Goal: Information Seeking & Learning: Check status

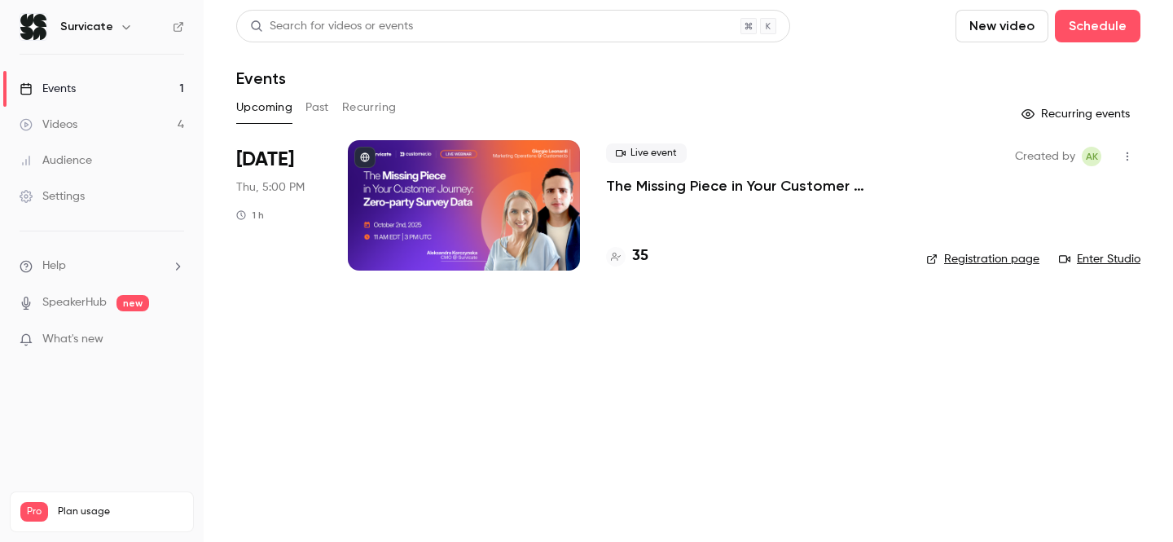
click at [636, 254] on h4 "35" at bounding box center [640, 256] width 16 height 22
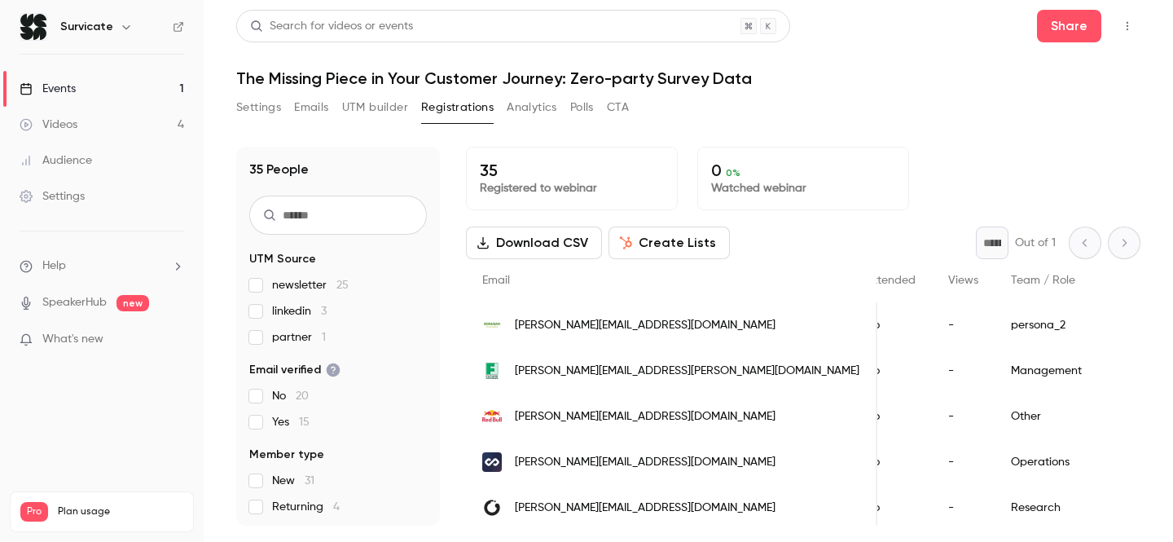
scroll to position [0, 297]
click at [78, 86] on link "Events 1" at bounding box center [102, 89] width 204 height 36
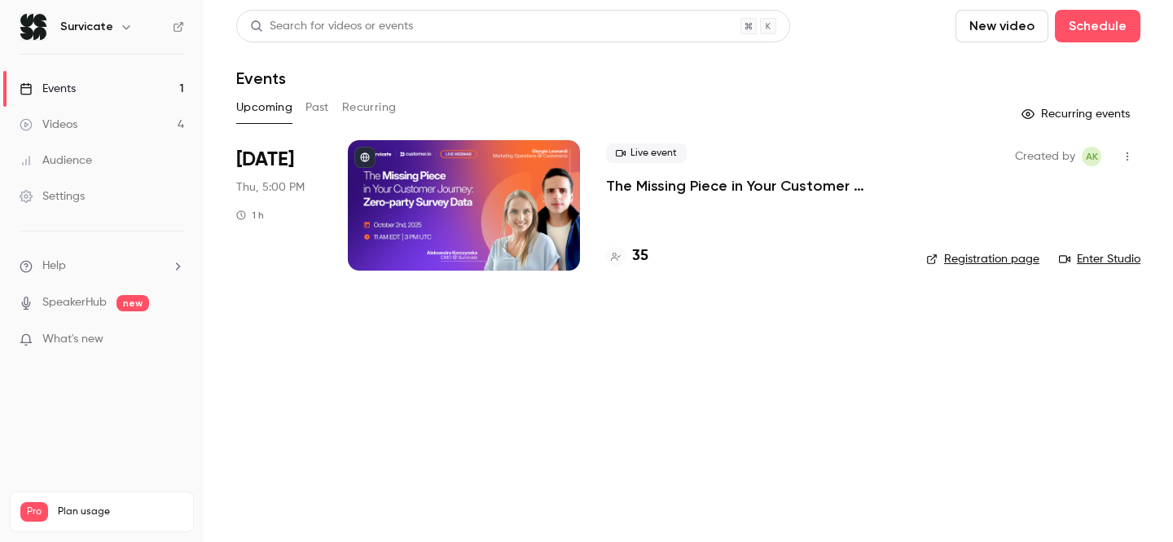
click at [307, 107] on button "Past" at bounding box center [318, 108] width 24 height 26
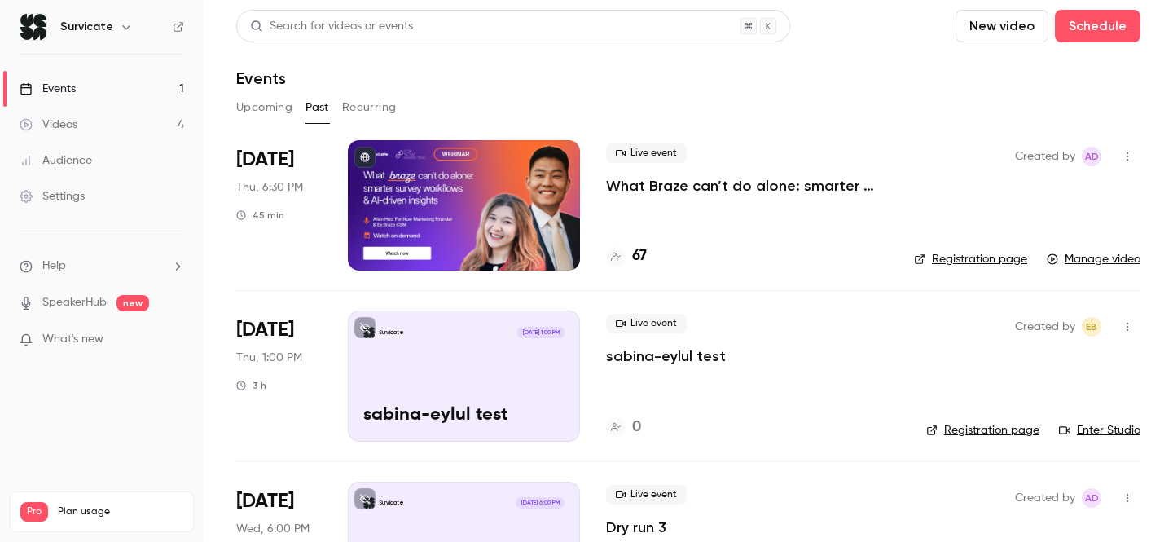
click at [691, 185] on p "What Braze can’t do alone: smarter survey workflows & AI-driven insights" at bounding box center [747, 186] width 282 height 20
click at [643, 253] on h4 "67" at bounding box center [639, 256] width 15 height 22
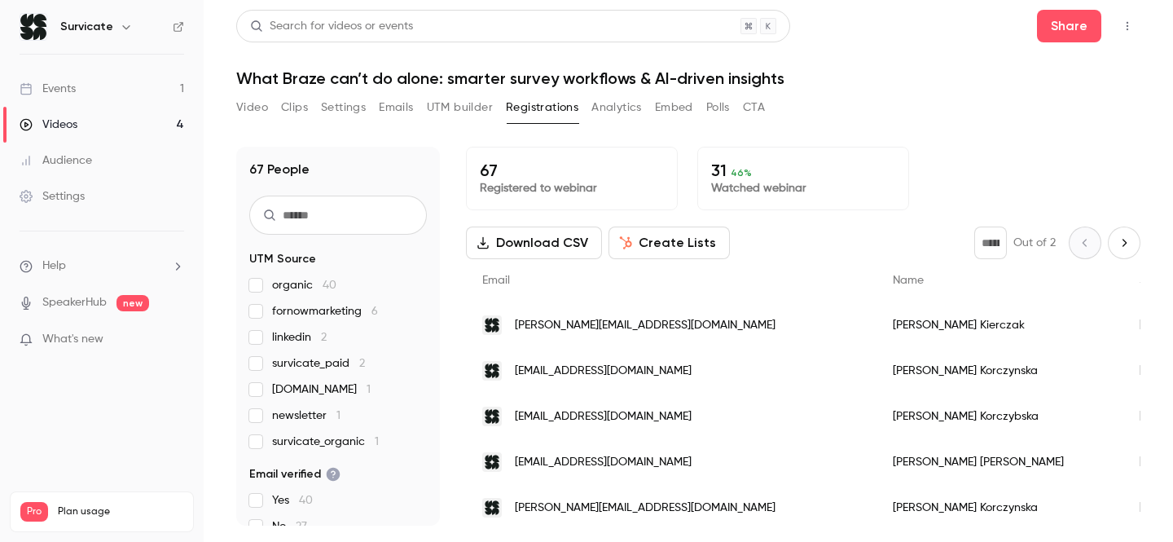
click at [595, 165] on p "67" at bounding box center [572, 171] width 184 height 20
click at [566, 183] on p "Registered to webinar" at bounding box center [572, 188] width 184 height 16
click at [1122, 244] on icon "Next page" at bounding box center [1125, 242] width 18 height 13
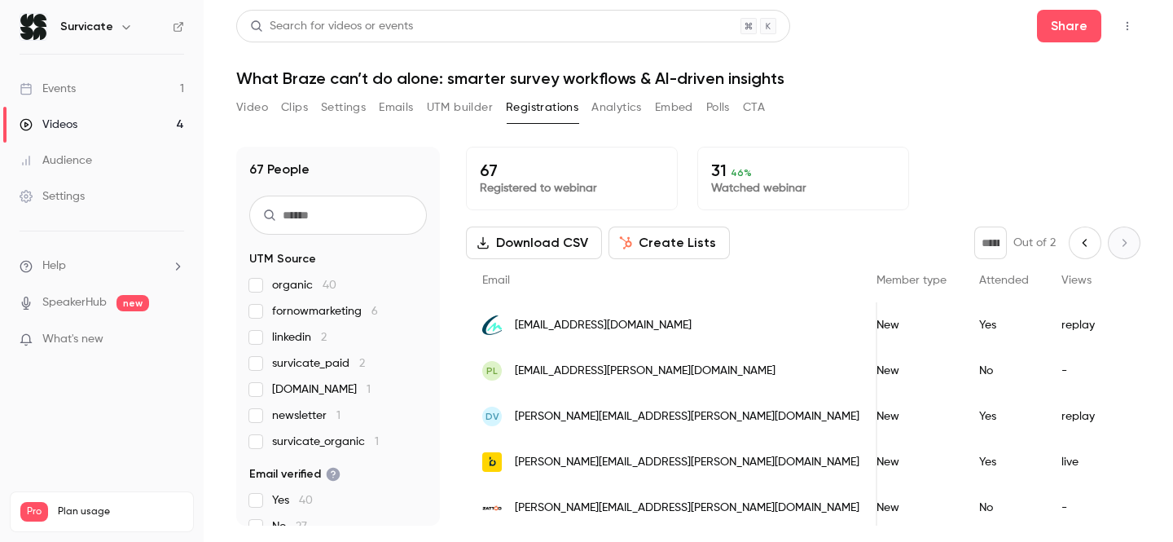
click at [1090, 243] on icon "Previous page" at bounding box center [1086, 242] width 18 height 13
type input "*"
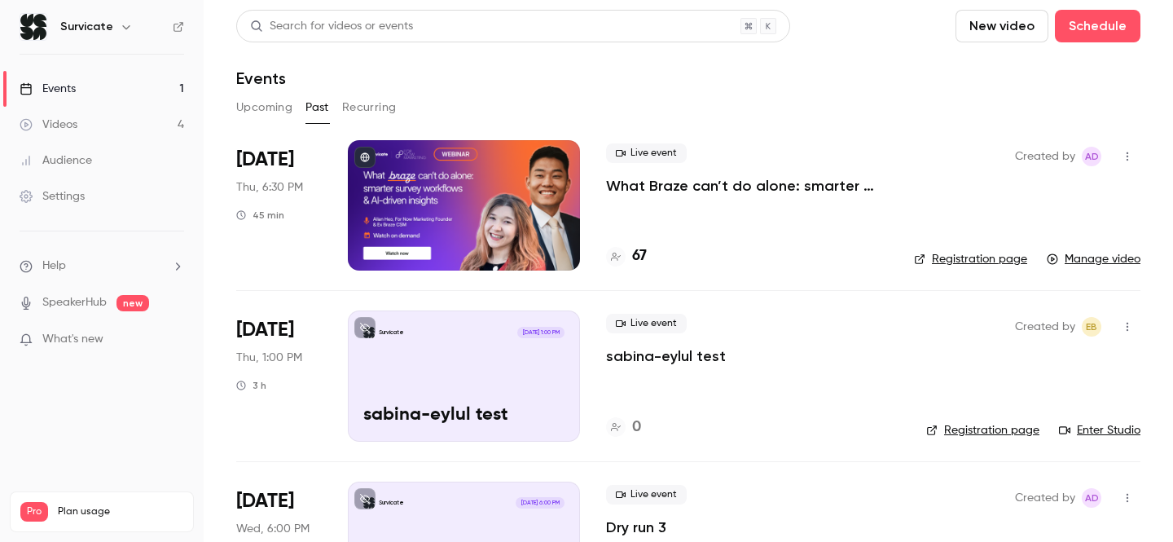
click at [87, 84] on link "Events 1" at bounding box center [102, 89] width 204 height 36
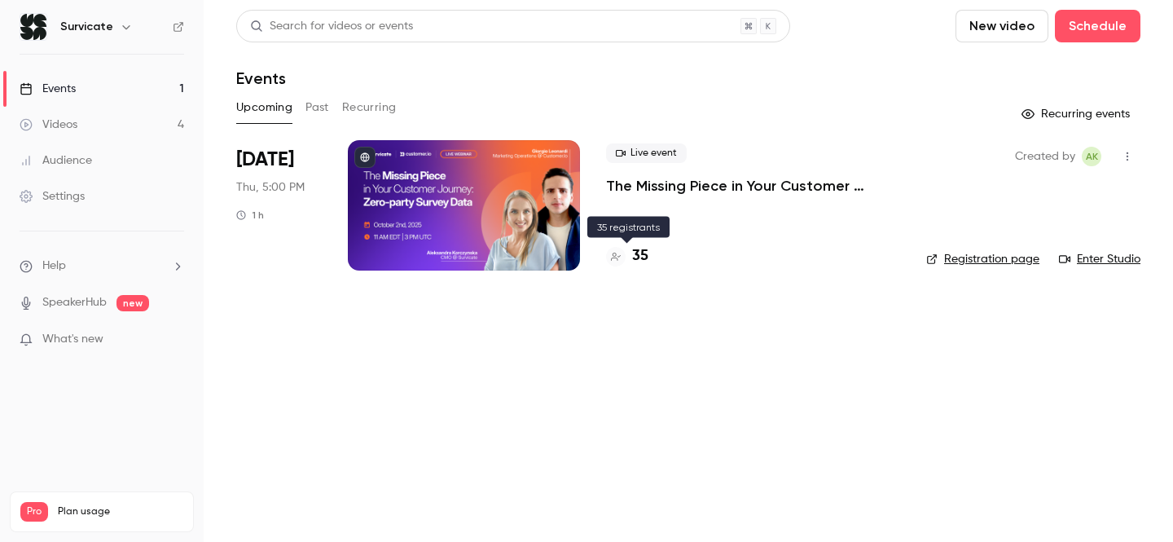
click at [641, 263] on h4 "35" at bounding box center [640, 256] width 16 height 22
click at [313, 114] on button "Past" at bounding box center [318, 108] width 24 height 26
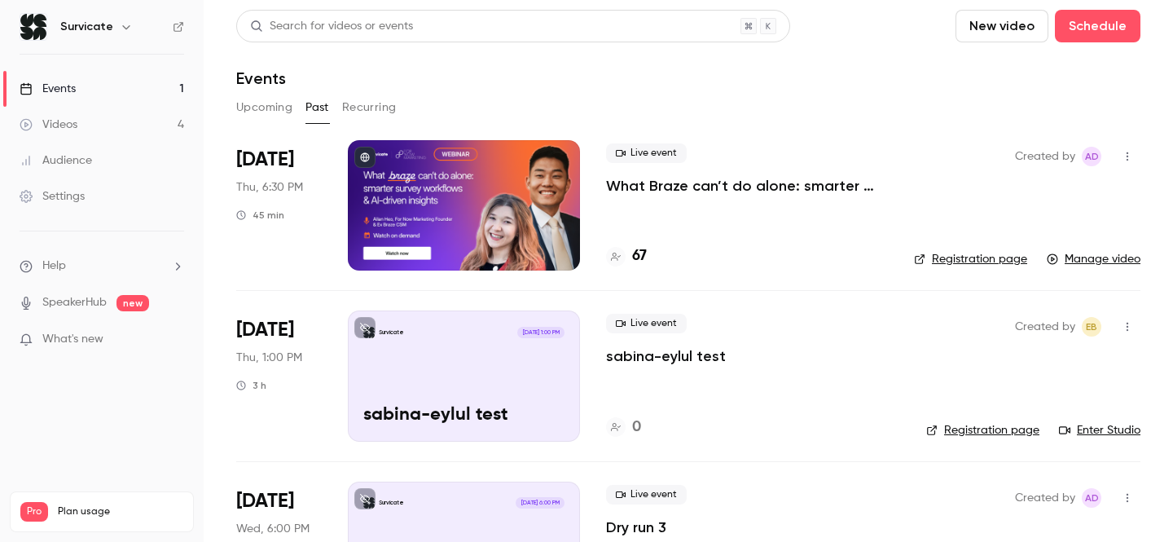
click at [741, 183] on p "What Braze can’t do alone: smarter survey workflows & AI-driven insights" at bounding box center [747, 186] width 282 height 20
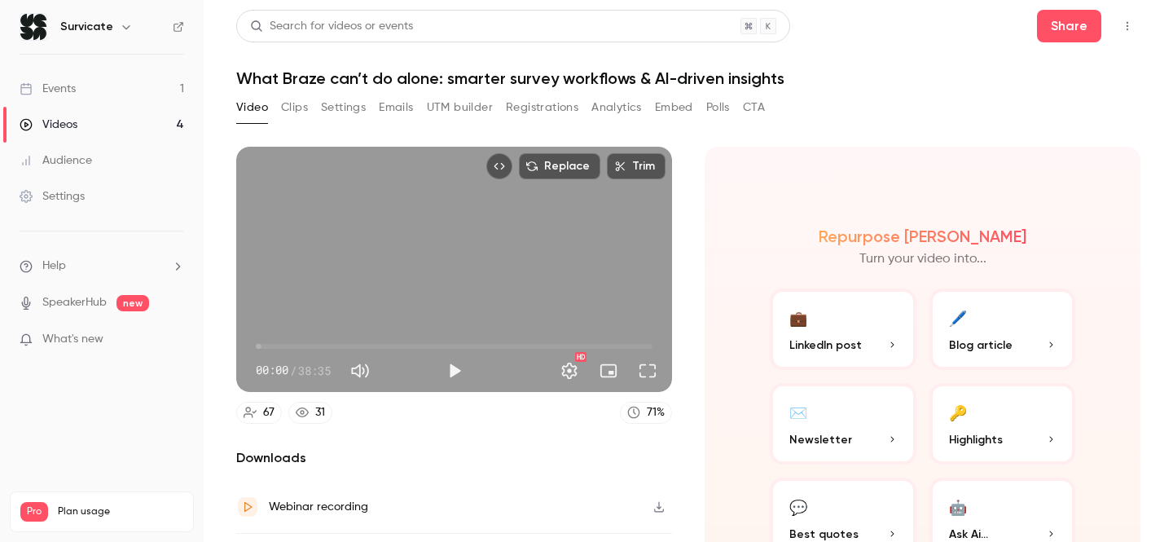
click at [554, 109] on button "Registrations" at bounding box center [542, 108] width 73 height 26
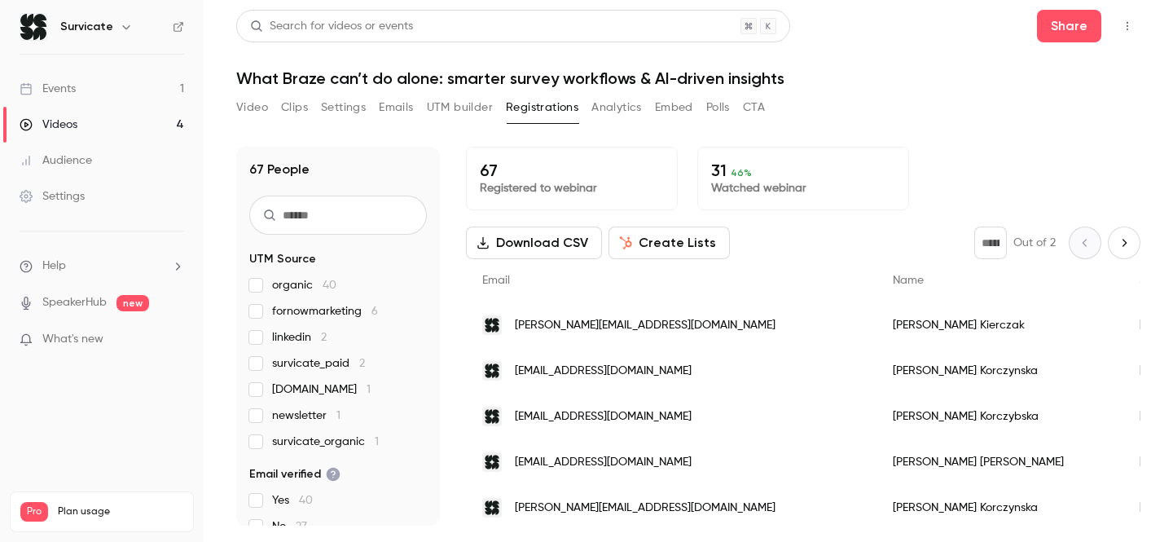
click at [1119, 253] on button "Next page" at bounding box center [1124, 243] width 33 height 33
type input "*"
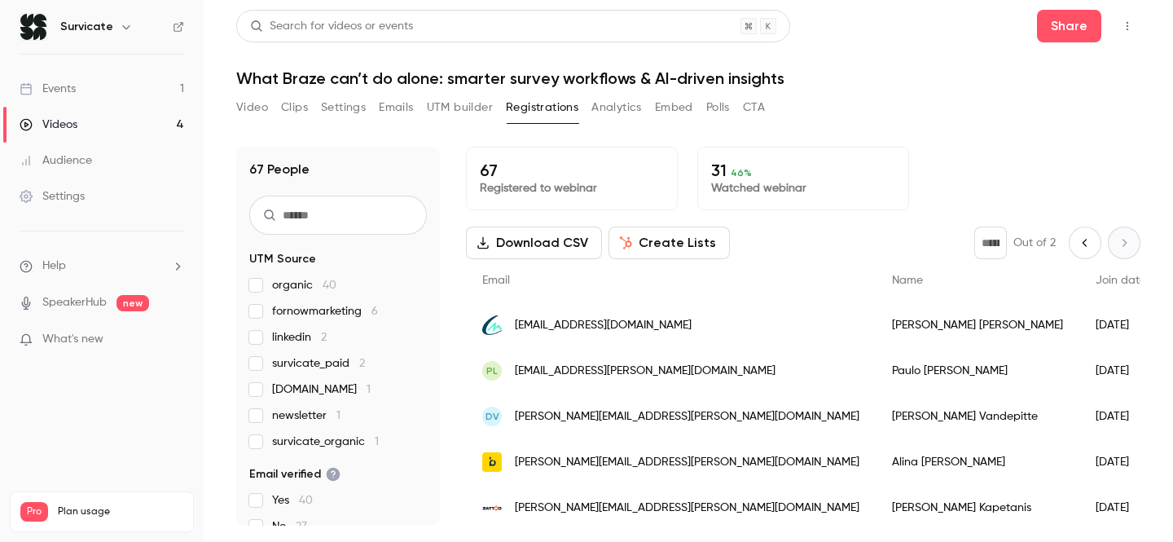
scroll to position [553, 0]
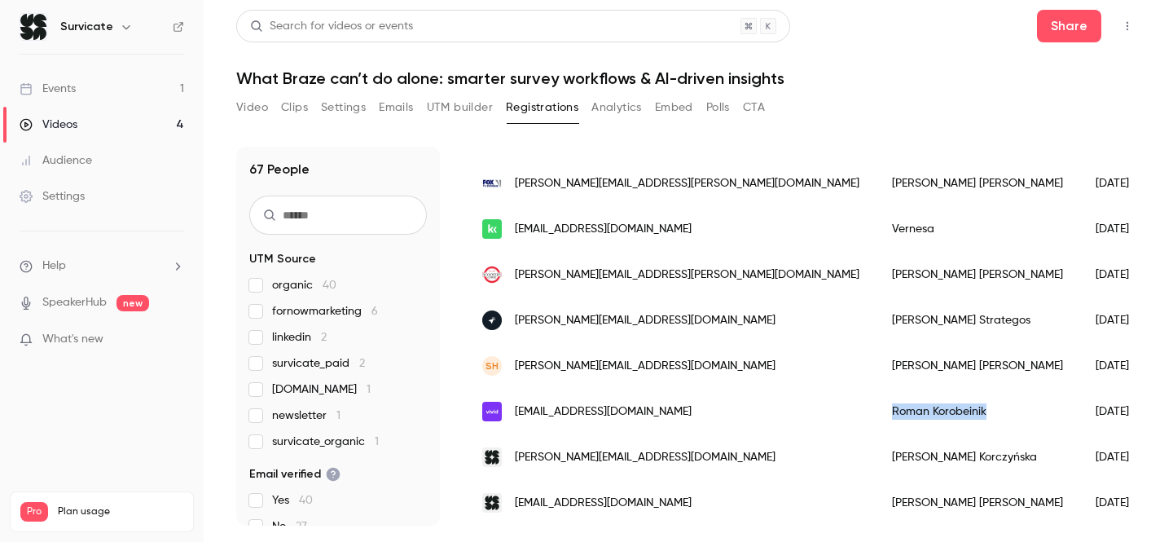
drag, startPoint x: 762, startPoint y: 412, endPoint x: 861, endPoint y: 416, distance: 99.5
click at [876, 416] on div "Roman Korobeinik" at bounding box center [978, 412] width 204 height 46
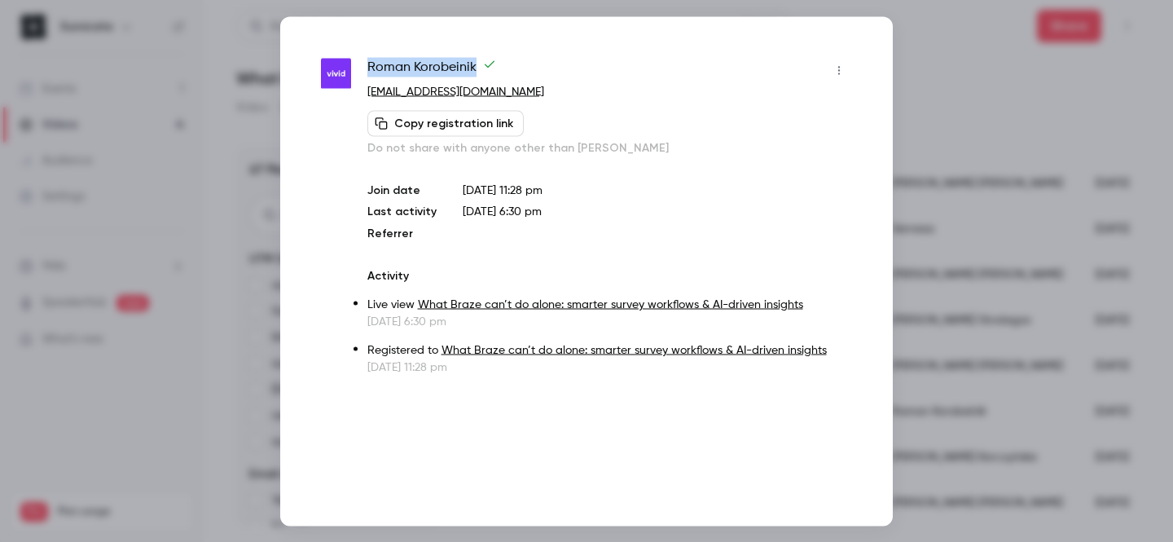
drag, startPoint x: 368, startPoint y: 64, endPoint x: 471, endPoint y: 74, distance: 103.1
click at [471, 74] on span "Roman Korobeinik" at bounding box center [432, 70] width 129 height 26
copy span "Roman Korobeinik"
click at [920, 110] on div at bounding box center [586, 271] width 1173 height 542
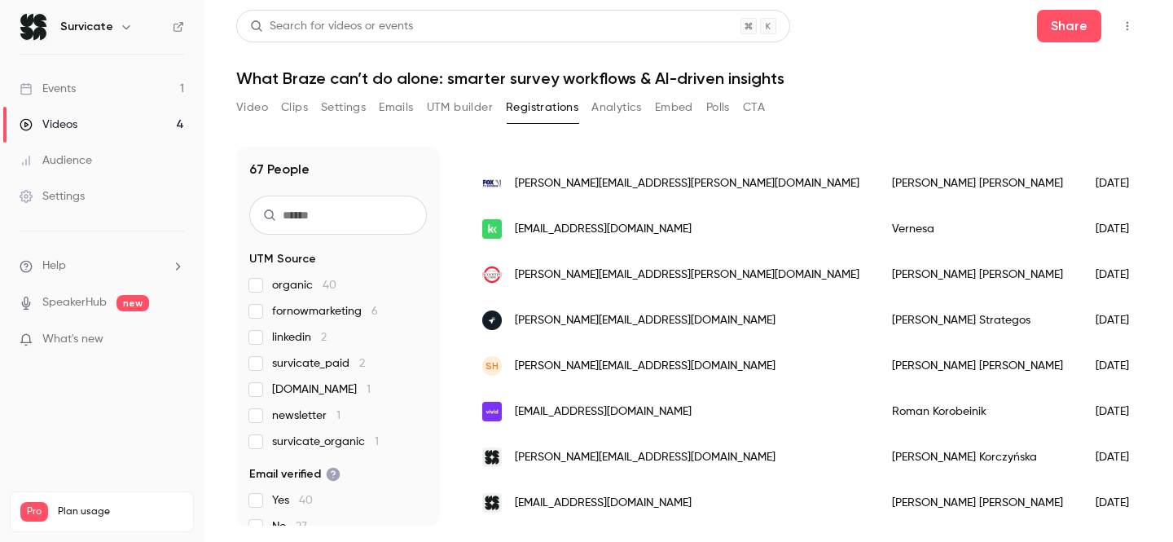
scroll to position [0, 0]
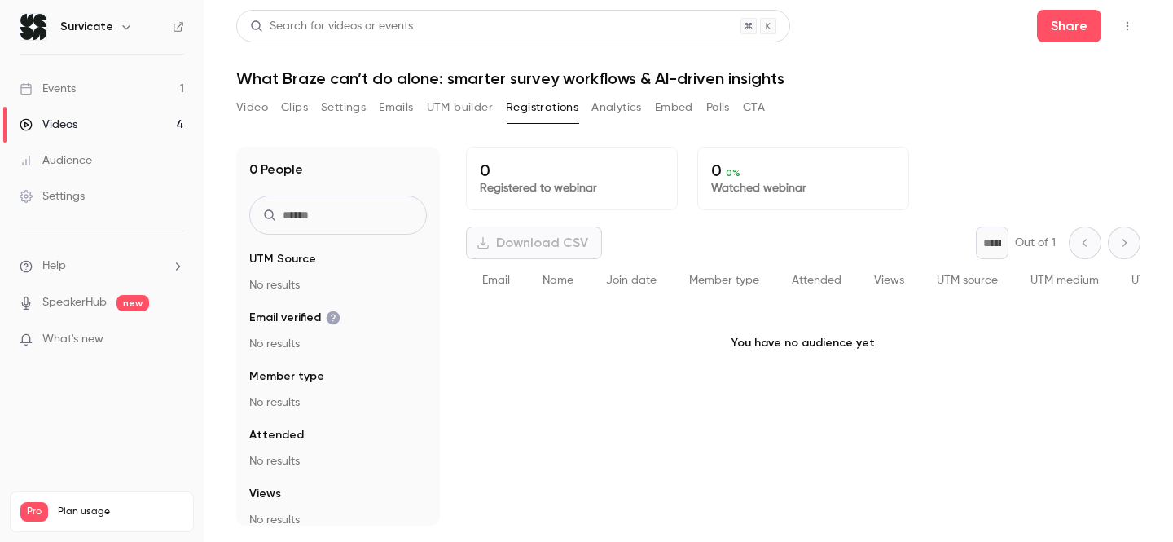
click at [84, 85] on link "Events 1" at bounding box center [102, 89] width 204 height 36
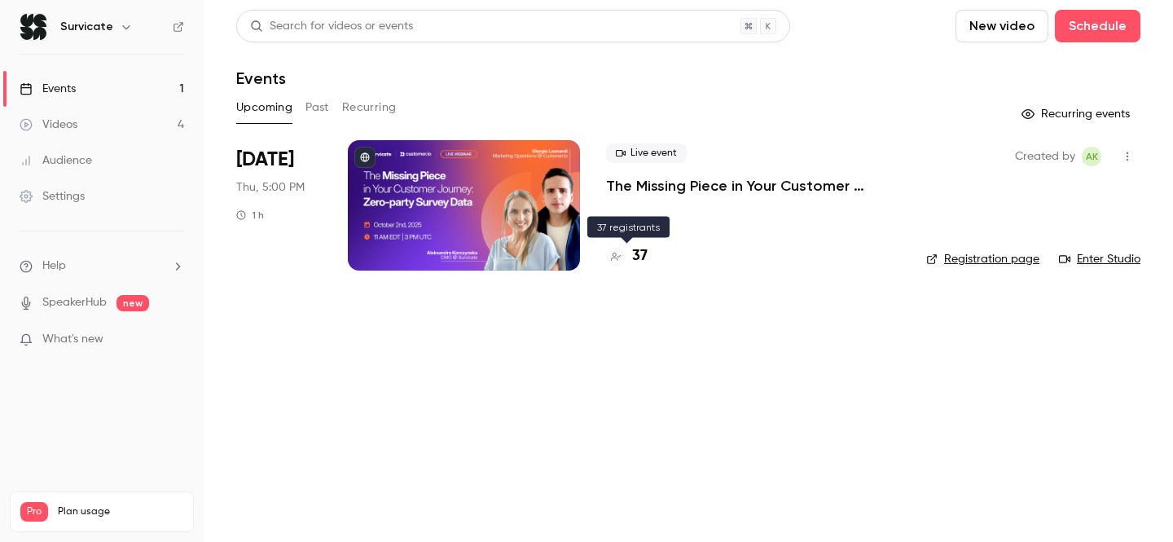
click at [643, 256] on h4 "37" at bounding box center [639, 256] width 15 height 22
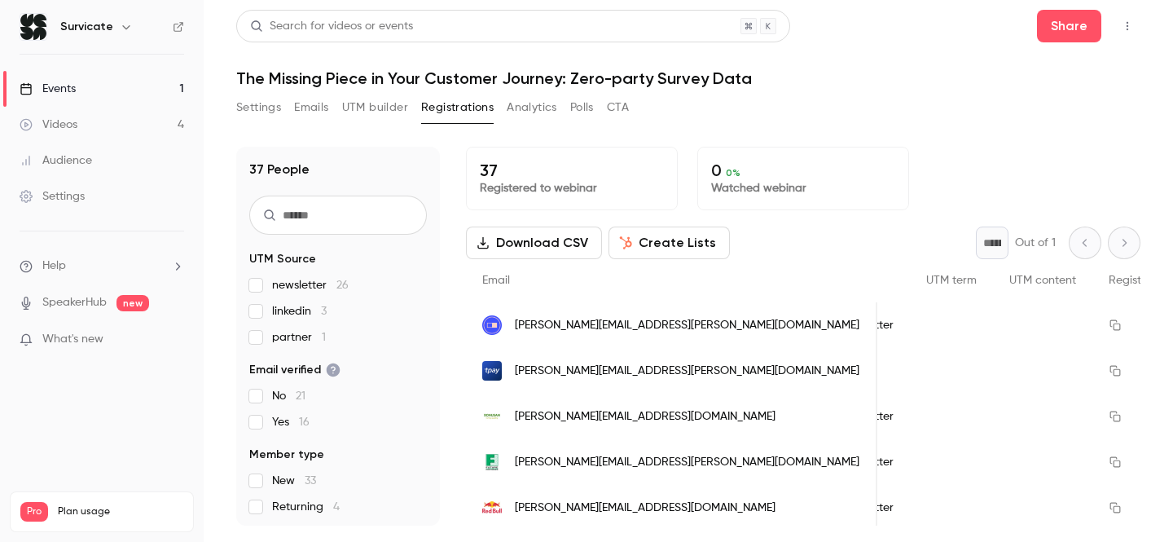
scroll to position [0, 2075]
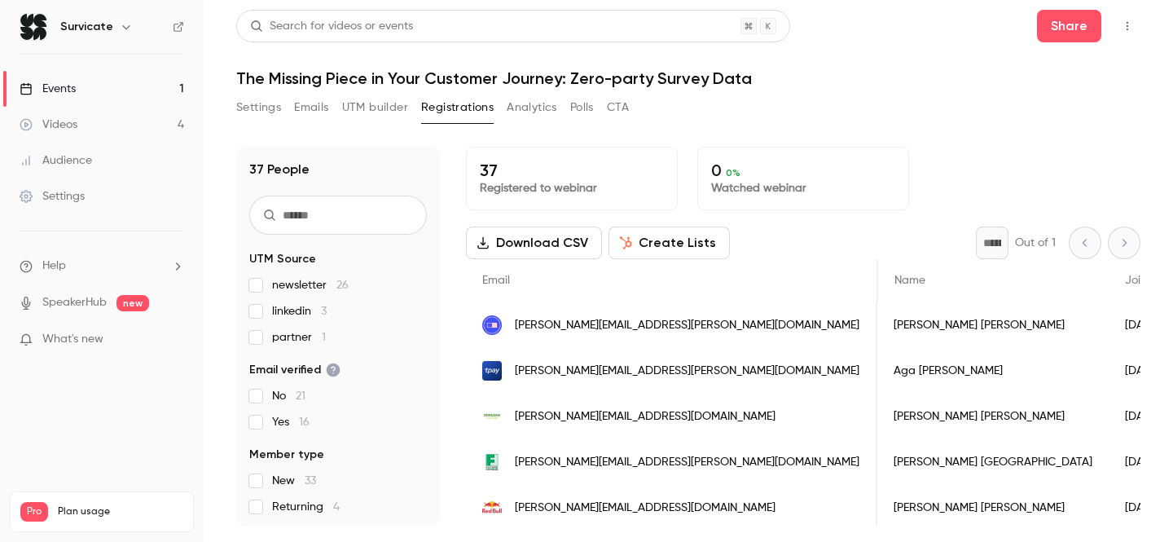
scroll to position [0, 2075]
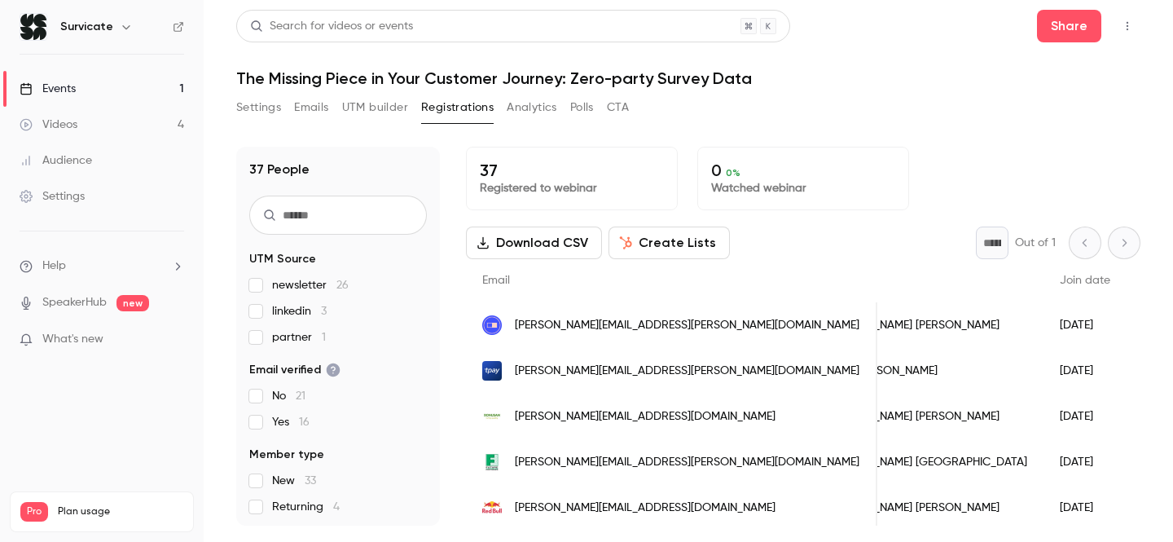
scroll to position [0, 1037]
